Goal: Task Accomplishment & Management: Manage account settings

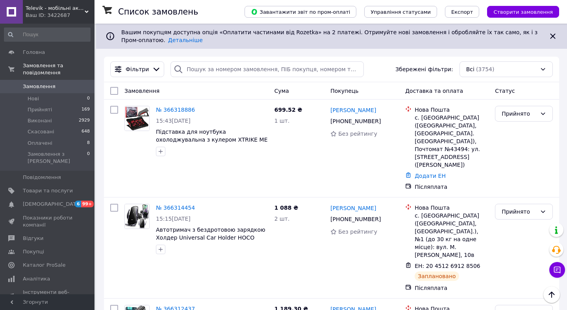
scroll to position [1244, 0]
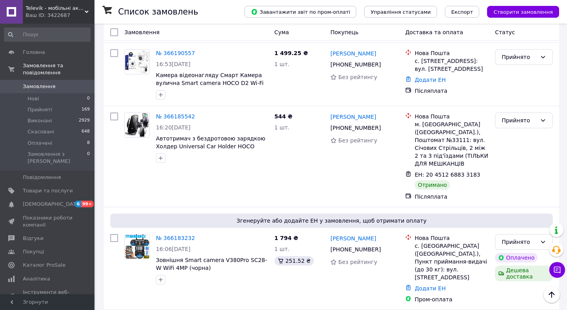
click at [53, 87] on span "Замовлення" at bounding box center [39, 86] width 33 height 7
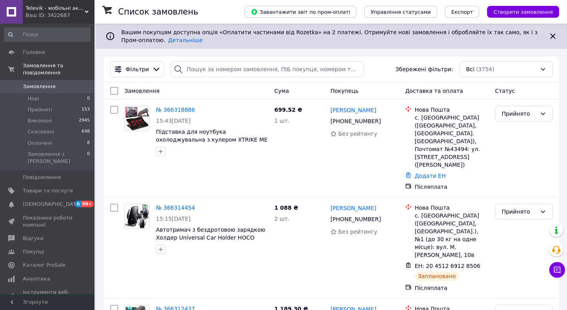
click at [518, 62] on div "Всі (3754)" at bounding box center [505, 69] width 93 height 16
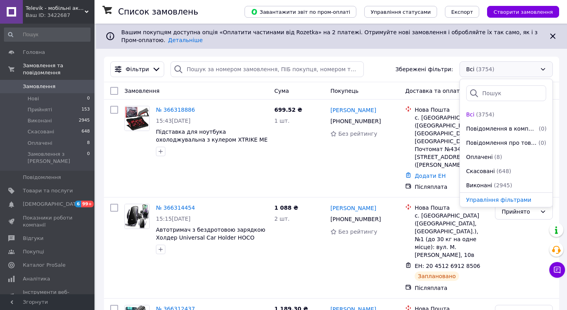
click at [550, 34] on icon at bounding box center [552, 35] width 9 height 9
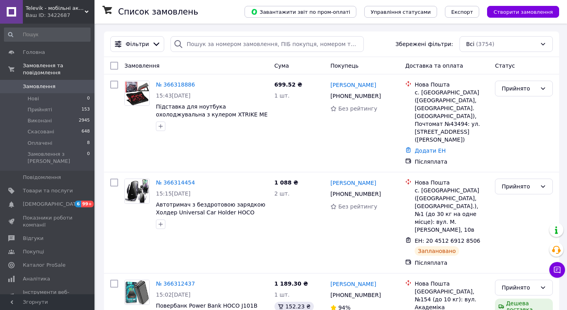
click at [513, 47] on div "Всі (3754)" at bounding box center [505, 44] width 93 height 16
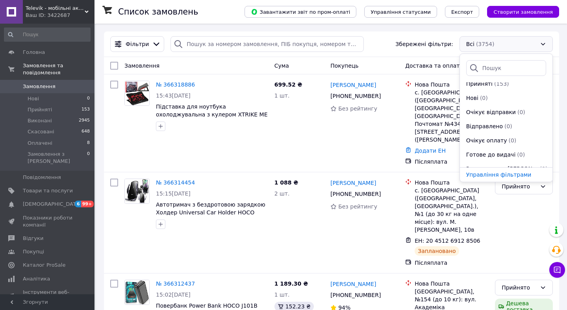
scroll to position [142, 0]
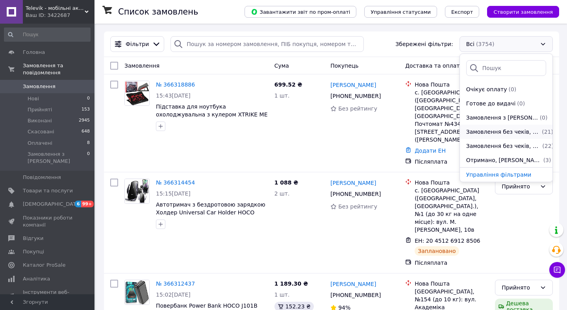
click at [504, 134] on span "Замовлення без чеків, Пром-оплата, Отримано, видавати від 24.08.2025" at bounding box center [503, 132] width 74 height 8
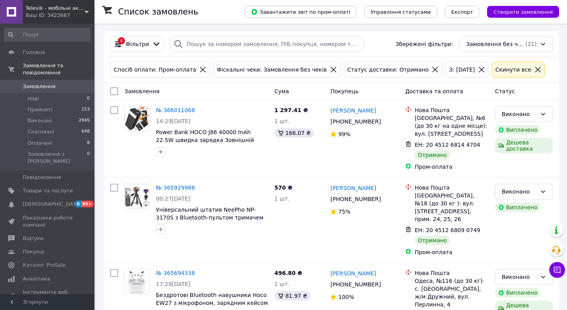
click at [116, 89] on input "checkbox" at bounding box center [114, 91] width 8 height 8
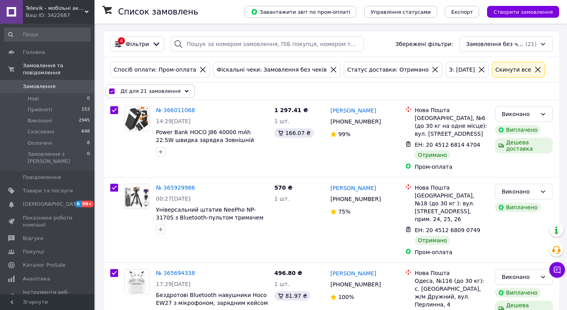
checkbox input "true"
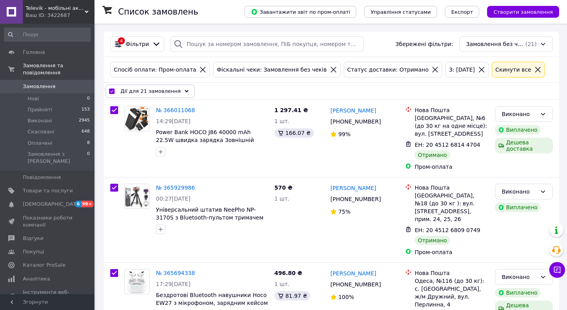
checkbox input "true"
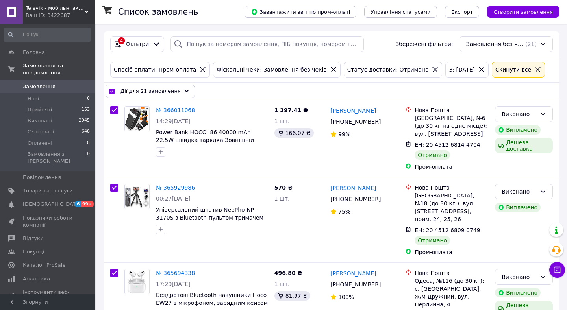
checkbox input "true"
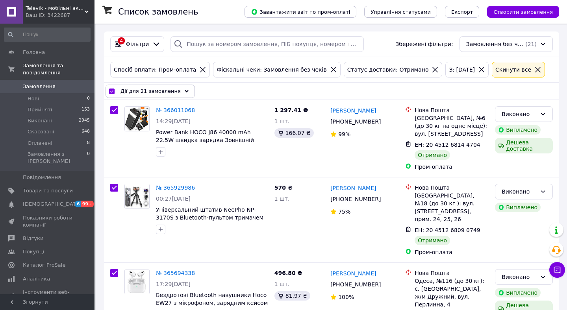
checkbox input "true"
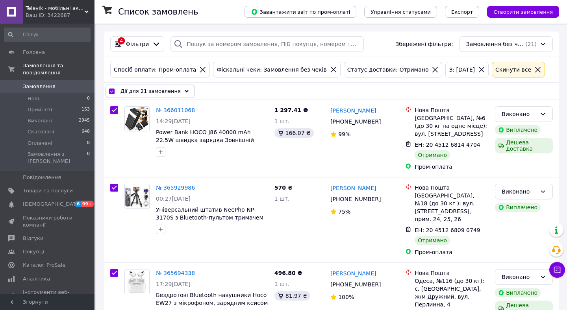
checkbox input "true"
click at [153, 94] on span "Дії для 21 замовлення" at bounding box center [150, 91] width 60 height 8
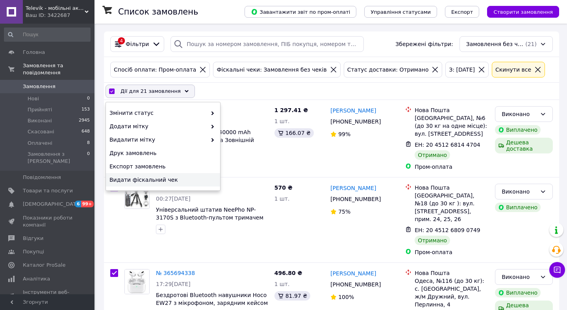
click at [154, 180] on span "Видати фіскальний чек" at bounding box center [161, 180] width 105 height 8
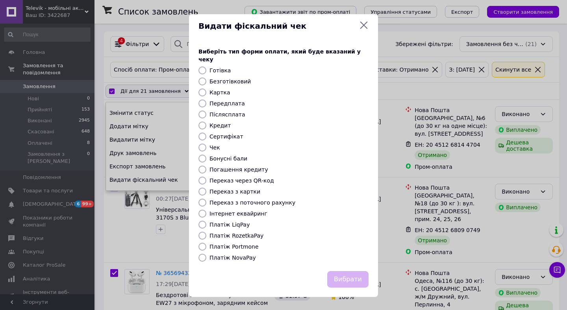
click at [245, 233] on label "Платіж RozetkaPay" at bounding box center [236, 236] width 54 height 6
click at [206, 232] on input "Платіж RozetkaPay" at bounding box center [202, 236] width 8 height 8
radio input "true"
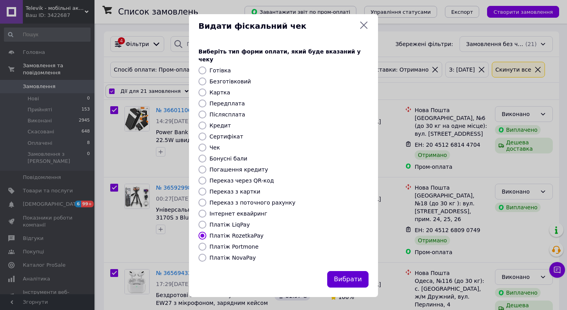
click at [349, 273] on button "Вибрати" at bounding box center [347, 279] width 41 height 17
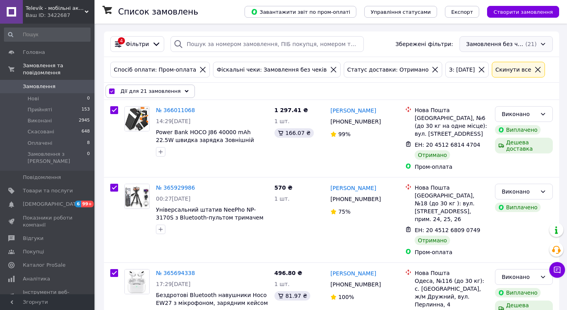
click at [519, 45] on div "Замовлення без чеків, Пром-оплата, Отримано, видавати від 24.08.2025 (21)" at bounding box center [505, 44] width 93 height 16
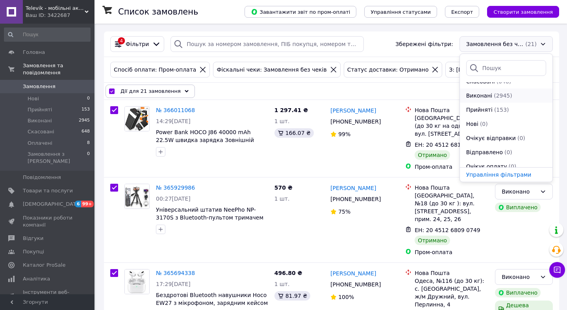
scroll to position [142, 0]
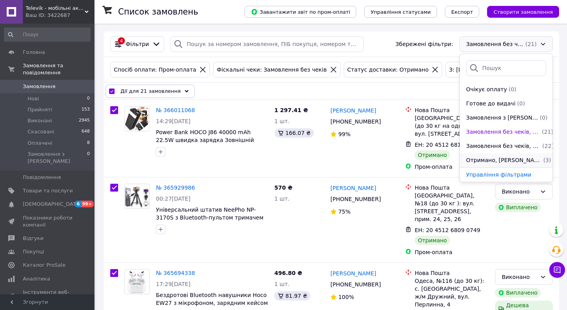
click at [498, 160] on span "Отримано, Магазини Rozetka, 29.08.2025, Післяплата, Замовлення без чеків" at bounding box center [504, 160] width 76 height 8
checkbox input "false"
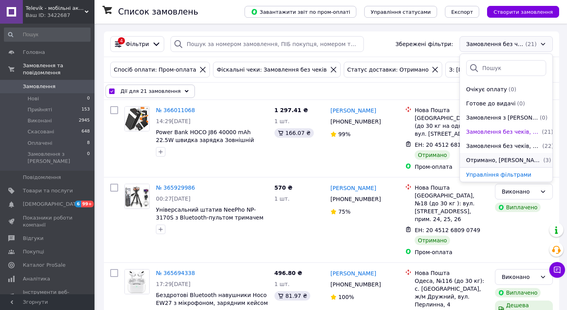
checkbox input "false"
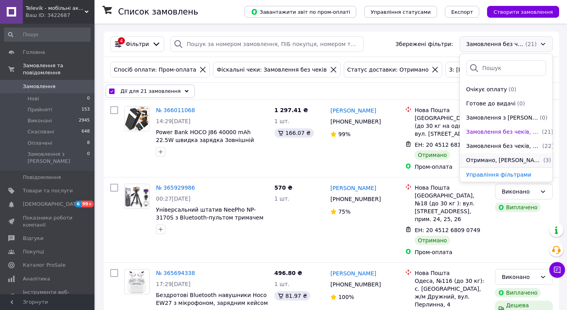
checkbox input "false"
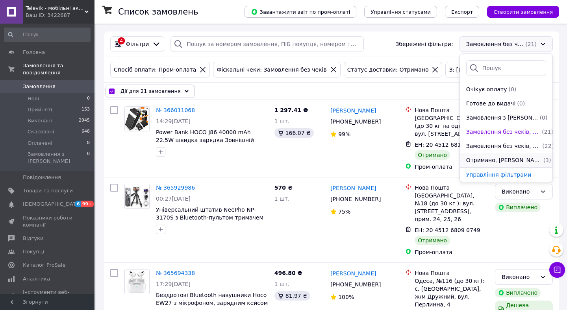
checkbox input "false"
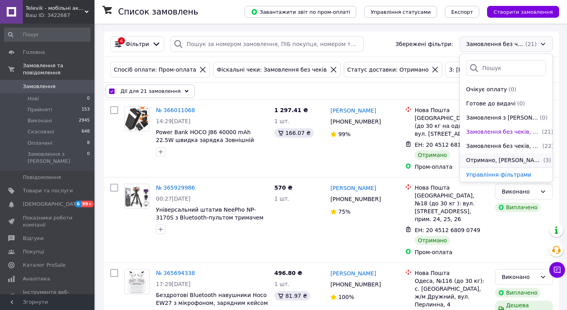
checkbox input "false"
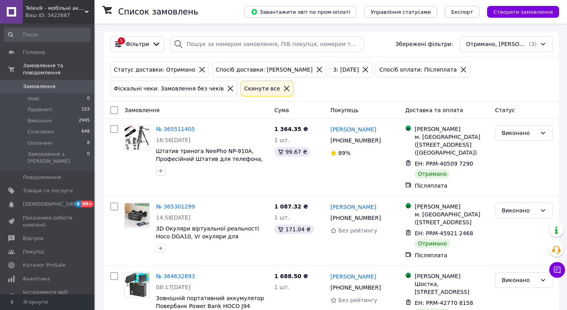
click at [113, 110] on input "checkbox" at bounding box center [114, 110] width 8 height 8
checkbox input "true"
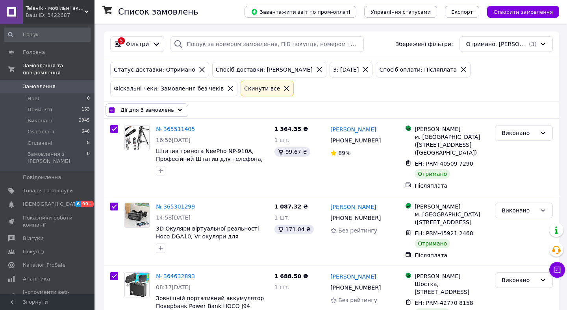
click at [147, 109] on span "Дії для 3 замовлень" at bounding box center [147, 110] width 54 height 8
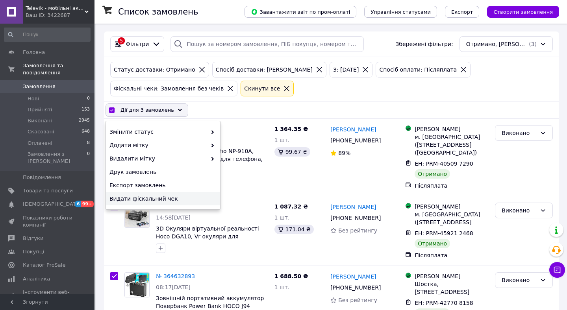
click at [168, 203] on div "Видати фіскальний чек" at bounding box center [163, 198] width 114 height 13
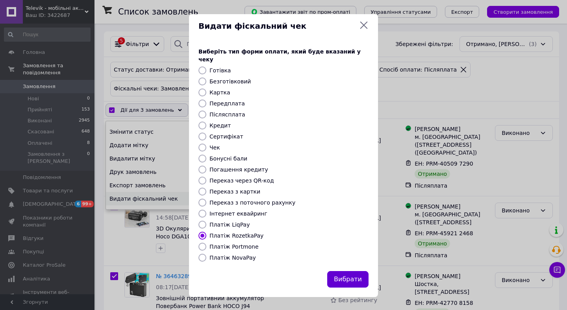
click at [341, 275] on button "Вибрати" at bounding box center [347, 279] width 41 height 17
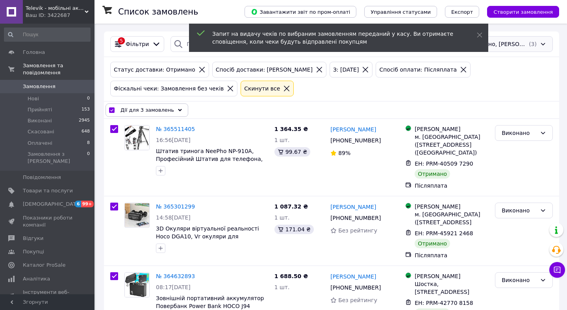
click at [519, 42] on div "Отримано, Магазини Rozetka, 29.08.2025, Післяплата, Замовлення без чеків (3)" at bounding box center [505, 44] width 93 height 16
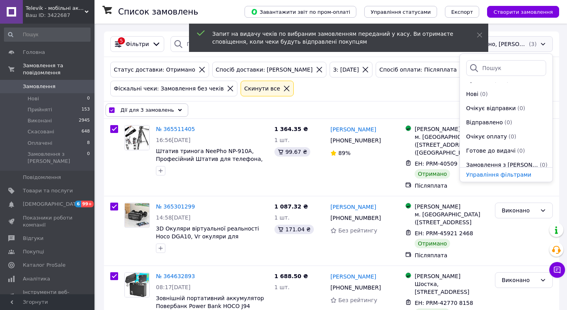
scroll to position [142, 0]
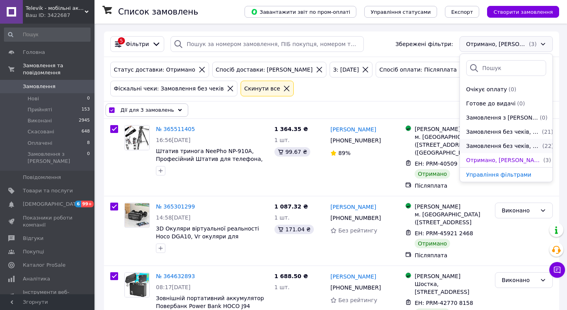
click at [506, 145] on span "Замовлення без чеків, Післяплата, Нова Пошта, Отримано, 07.08.2025" at bounding box center [503, 146] width 75 height 8
checkbox input "false"
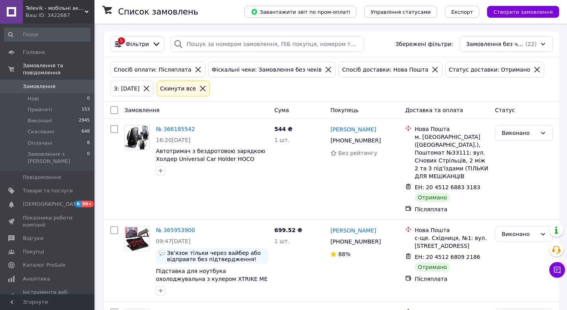
click at [115, 111] on input "checkbox" at bounding box center [114, 110] width 8 height 8
checkbox input "true"
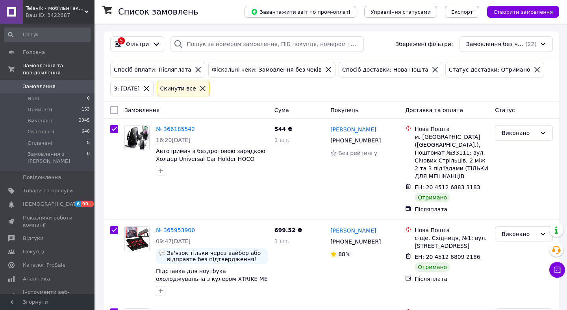
checkbox input "true"
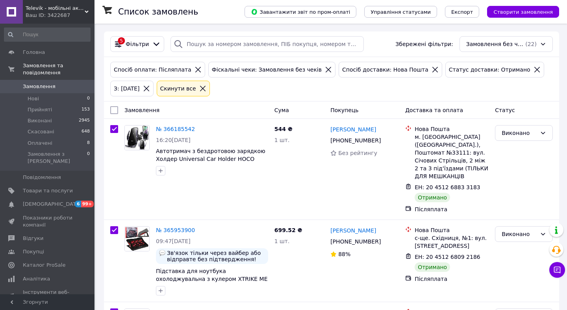
checkbox input "true"
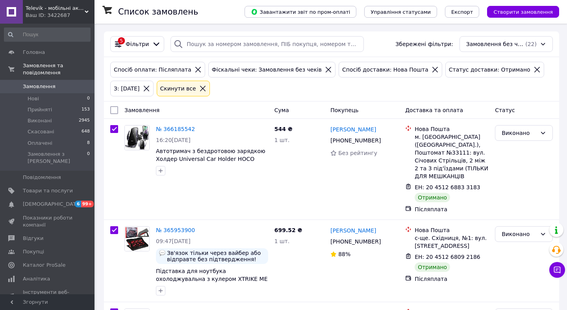
checkbox input "true"
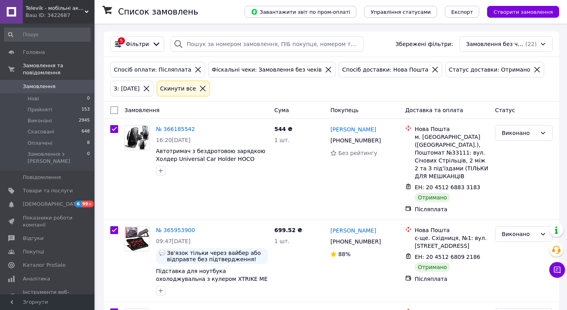
checkbox input "true"
click at [164, 111] on span "Дії для 22 замовлень" at bounding box center [148, 110] width 57 height 8
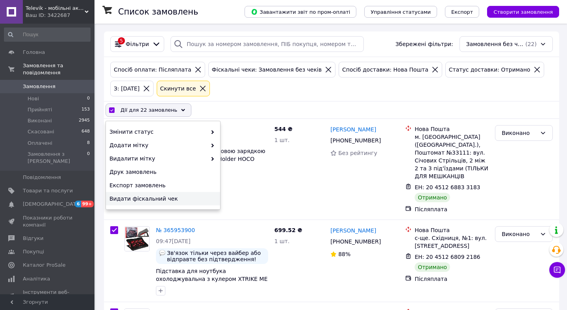
click at [175, 199] on span "Видати фіскальний чек" at bounding box center [161, 199] width 105 height 8
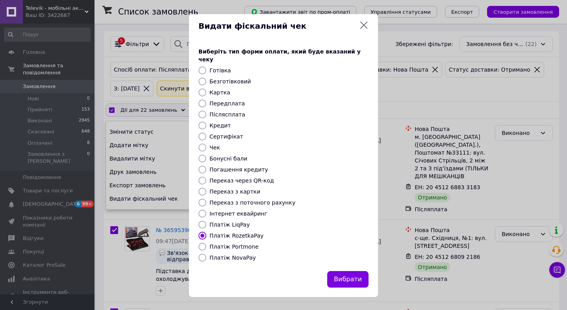
click at [237, 255] on label "Платіж NovaPay" at bounding box center [232, 258] width 46 height 6
click at [206, 254] on input "Платіж NovaPay" at bounding box center [202, 258] width 8 height 8
radio input "true"
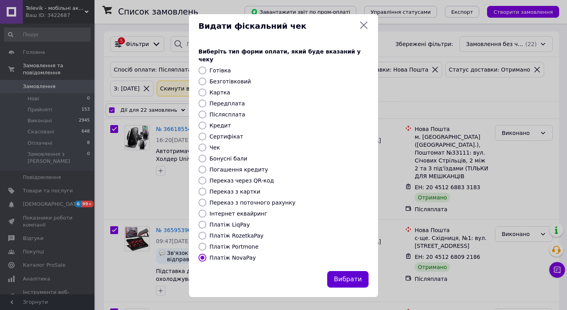
click at [352, 274] on button "Вибрати" at bounding box center [347, 279] width 41 height 17
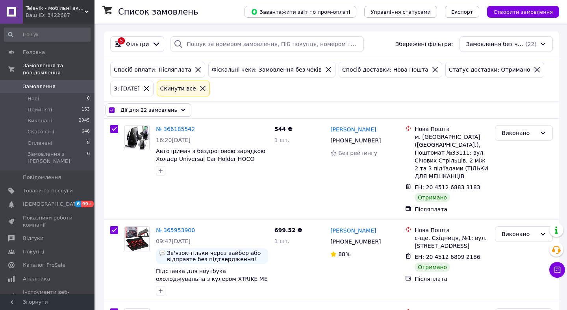
click at [493, 49] on div "Замовлення без чеків, Післяплата, Нова Пошта, Отримано, 07.08.2025 (22)" at bounding box center [505, 44] width 93 height 16
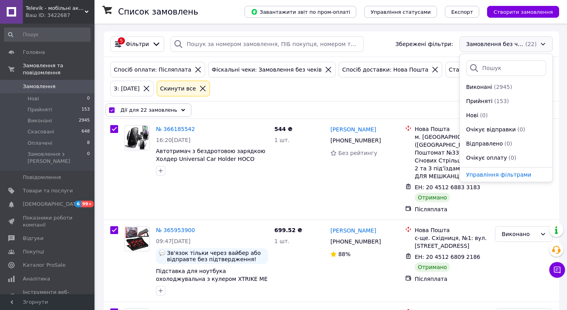
scroll to position [142, 0]
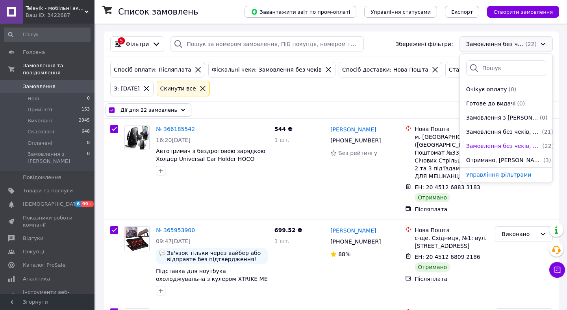
click at [371, 91] on div "Спосіб оплати: Післяплата Фіскальні чеки: Замовлення без чеків Спосіб доставки:…" at bounding box center [331, 79] width 445 height 38
